Goal: Task Accomplishment & Management: Manage account settings

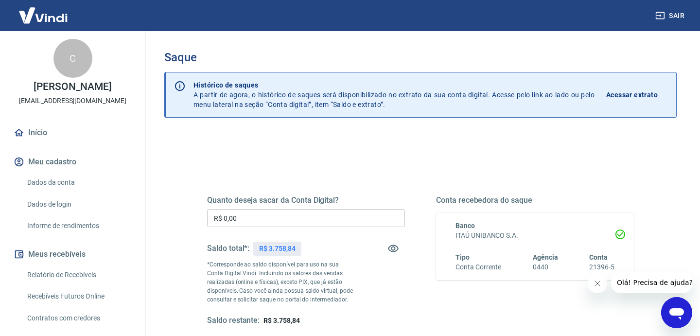
click at [293, 227] on input "R$ 0,00" at bounding box center [306, 218] width 198 height 18
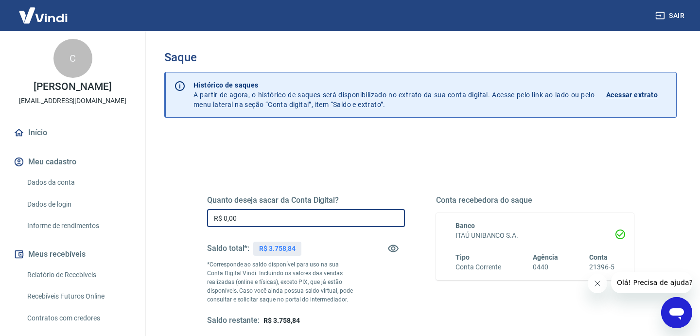
click at [293, 219] on input "R$ 0,00" at bounding box center [306, 218] width 198 height 18
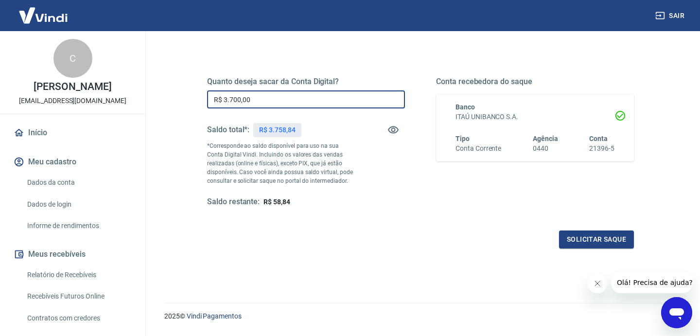
scroll to position [125, 0]
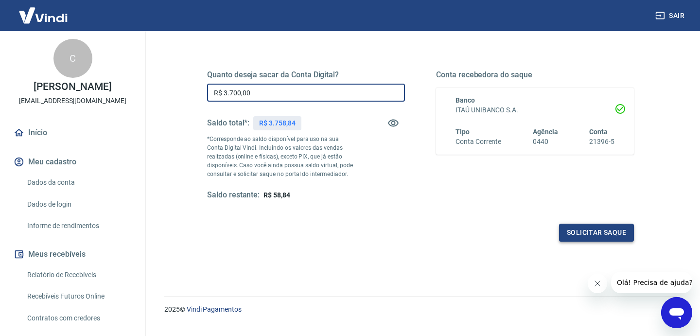
type input "R$ 3.700,00"
click at [586, 239] on button "Solicitar saque" at bounding box center [596, 233] width 75 height 18
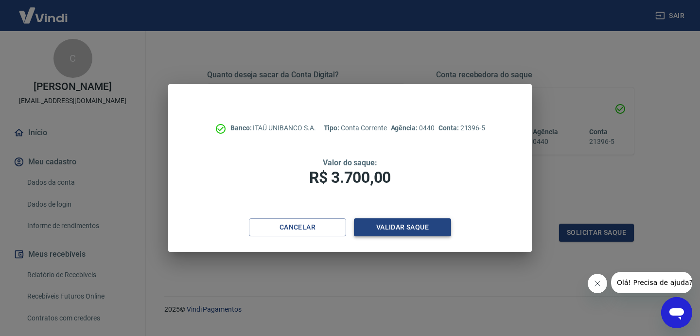
click at [416, 228] on button "Validar saque" at bounding box center [402, 227] width 97 height 18
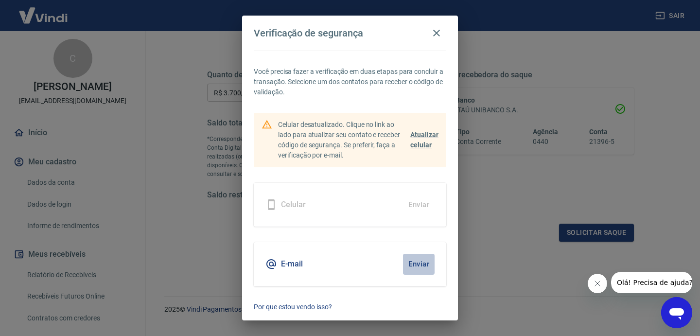
click at [419, 259] on button "Enviar" at bounding box center [419, 264] width 32 height 20
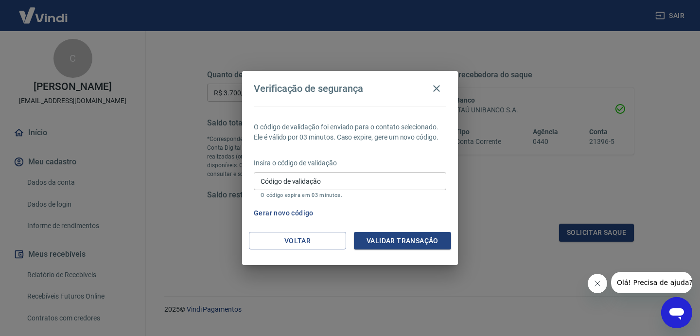
click at [326, 180] on input "Código de validação" at bounding box center [350, 181] width 192 height 18
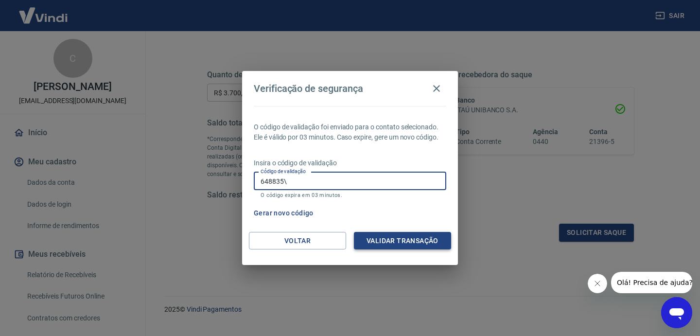
click at [444, 238] on button "Validar transação" at bounding box center [402, 241] width 97 height 18
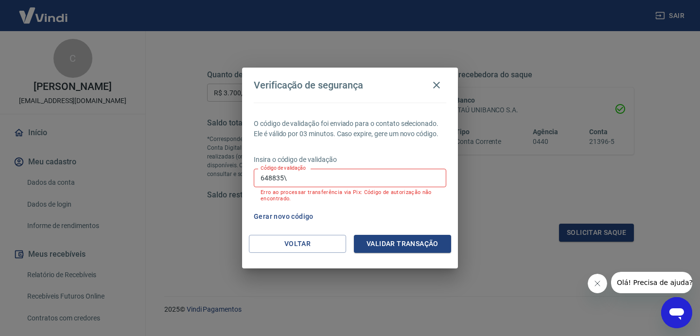
click at [351, 174] on input "648835\" at bounding box center [350, 178] width 192 height 18
type input "648835"
click at [402, 239] on button "Validar transação" at bounding box center [402, 244] width 97 height 18
